Goal: Task Accomplishment & Management: Complete application form

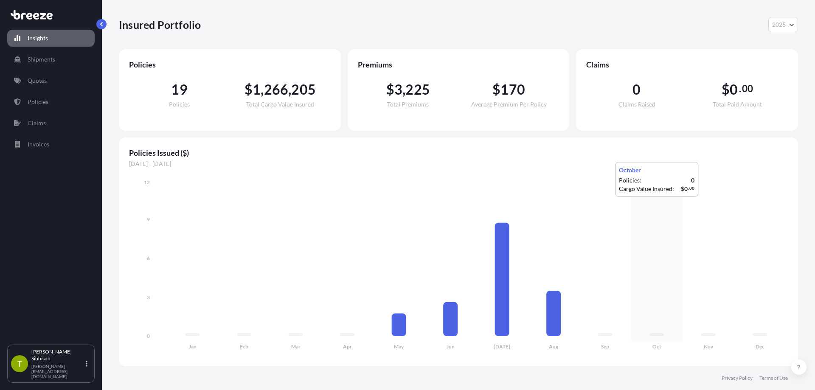
select select "2025"
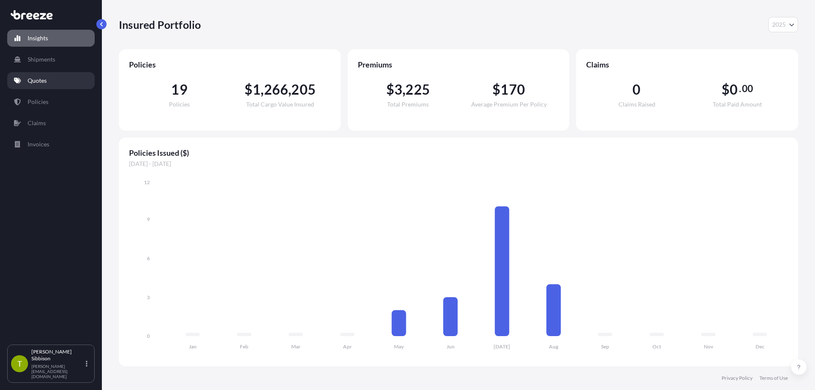
click at [42, 75] on link "Quotes" at bounding box center [50, 80] width 87 height 17
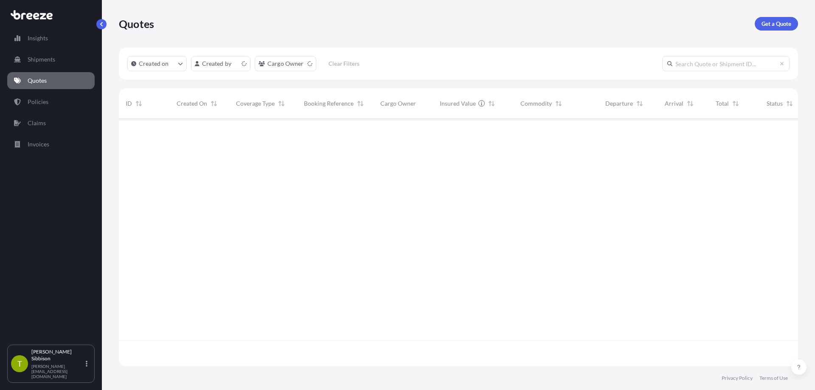
scroll to position [246, 672]
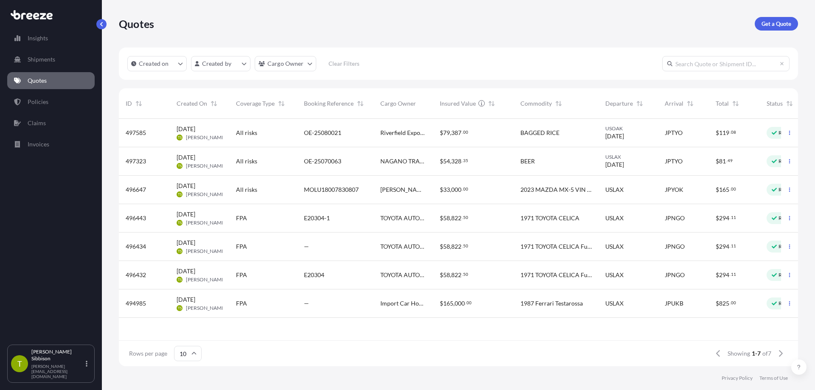
click at [195, 157] on span "[DATE]" at bounding box center [185, 157] width 19 height 8
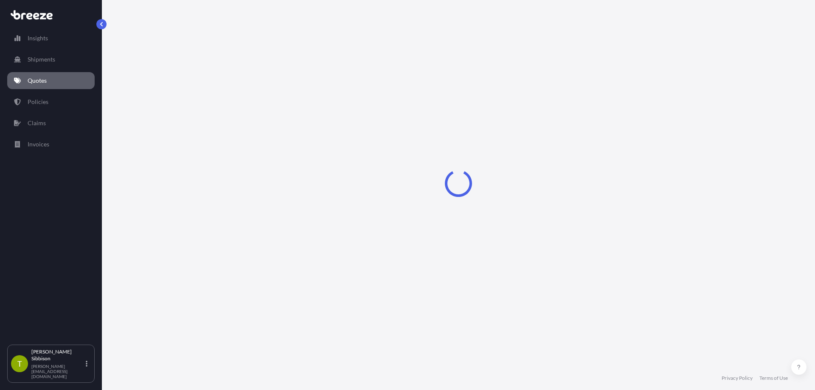
select select "Road"
select select "Sea"
select select "2"
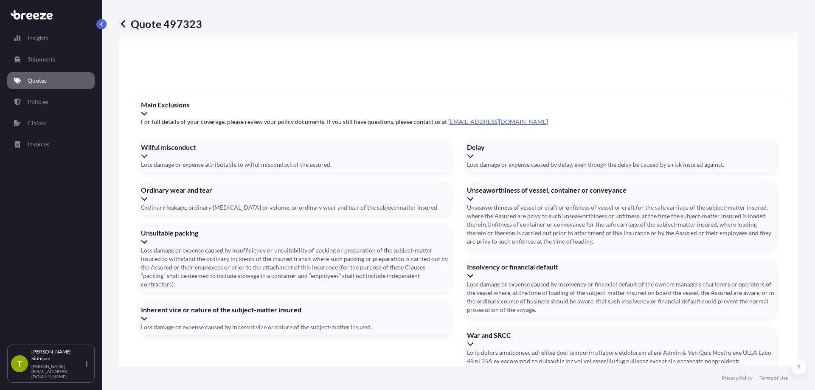
scroll to position [1162, 0]
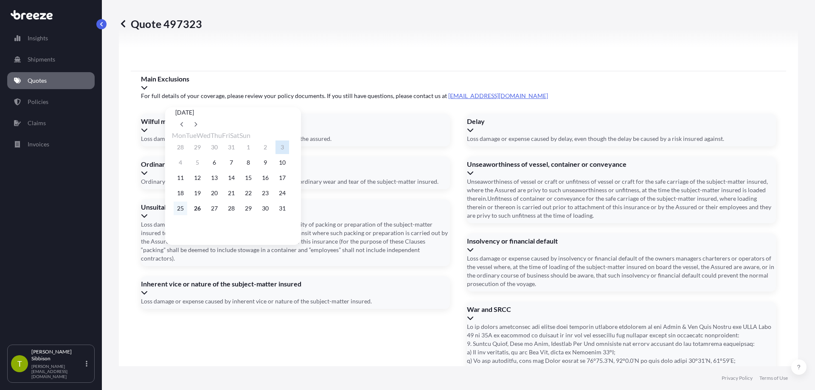
click at [183, 213] on button "25" at bounding box center [181, 209] width 14 height 14
type input "[DATE]"
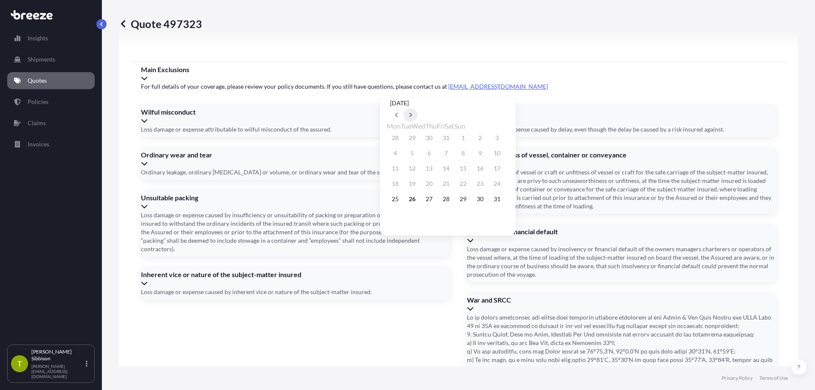
click at [412, 112] on icon at bounding box center [410, 114] width 3 height 5
click at [452, 154] on button "11" at bounding box center [446, 153] width 14 height 14
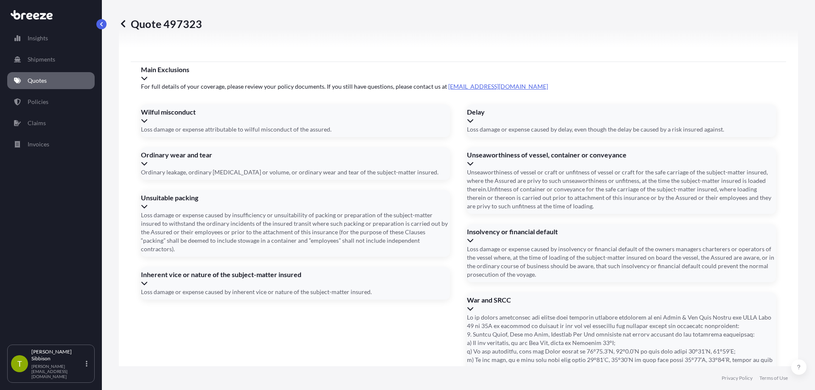
type input "[DATE]"
paste input "CAIU5537890"
type input "CAIU5537890"
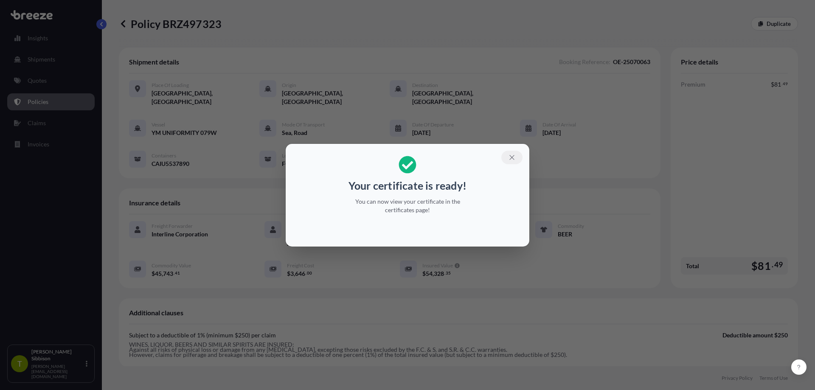
click at [507, 155] on button "button" at bounding box center [511, 158] width 21 height 14
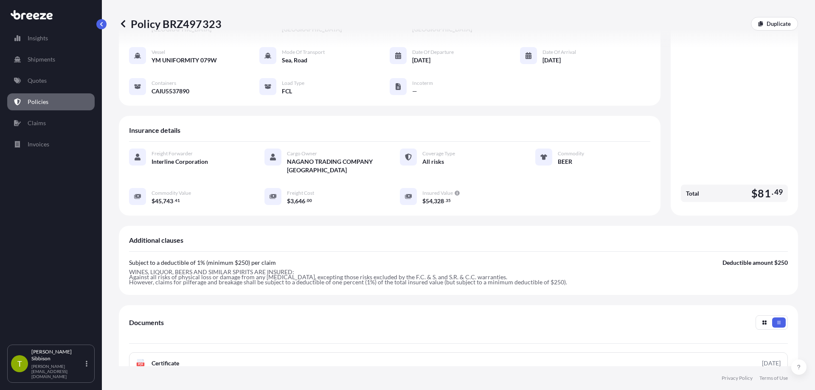
scroll to position [200, 0]
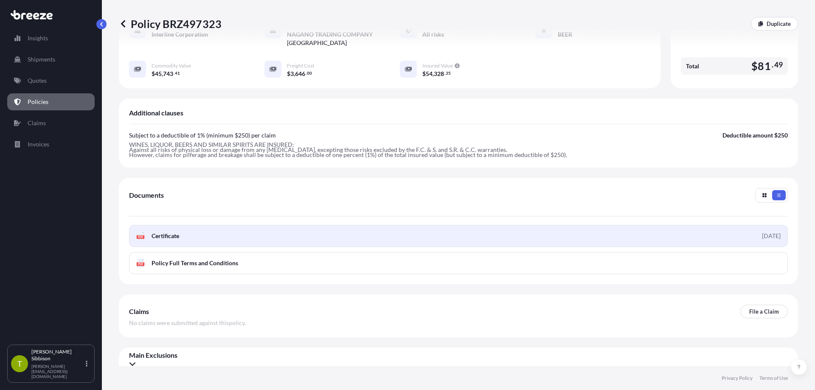
click at [414, 226] on link "PDF Certificate [DATE]" at bounding box center [458, 236] width 658 height 22
